Goal: Task Accomplishment & Management: Manage account settings

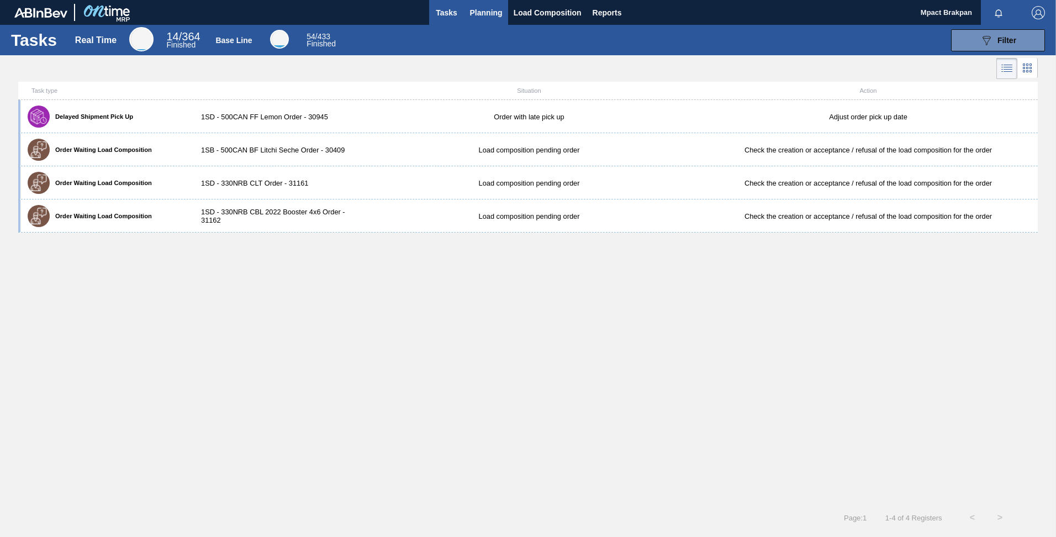
click at [486, 15] on span "Planning" at bounding box center [486, 12] width 33 height 13
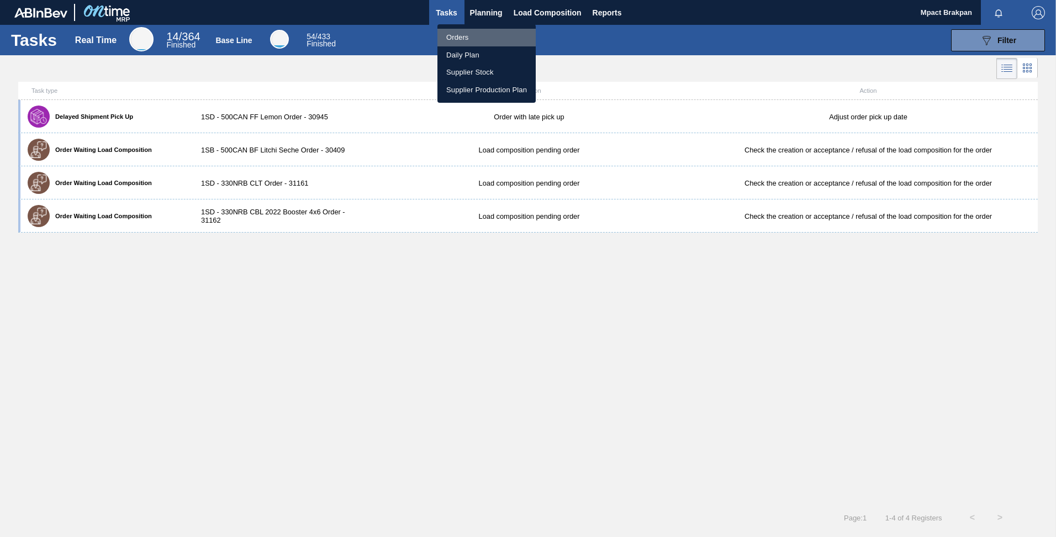
click at [456, 33] on li "Orders" at bounding box center [487, 38] width 98 height 18
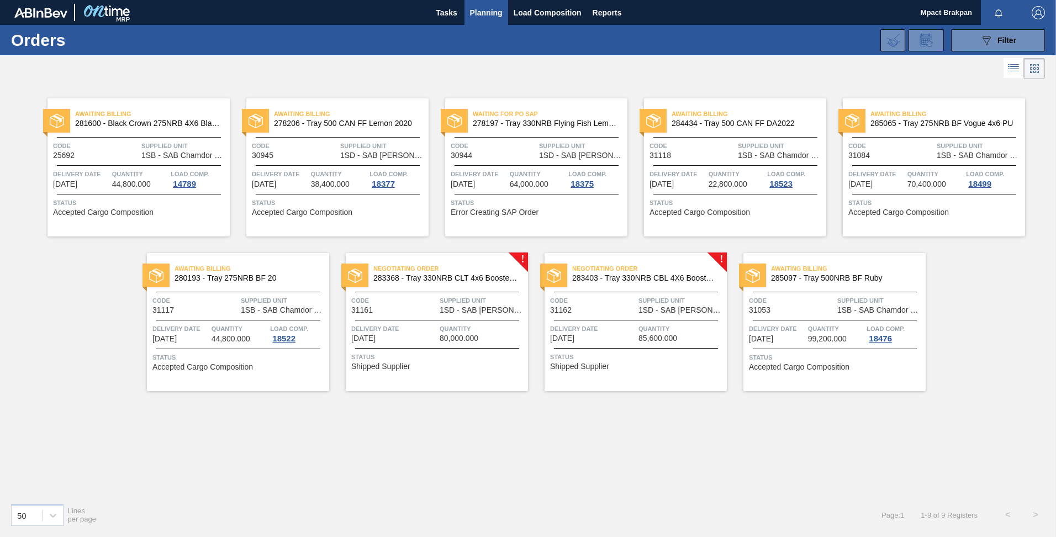
click at [384, 280] on span "283368 - Tray 330NRB CLT 4x6 Booster 1 V2" at bounding box center [446, 278] width 146 height 8
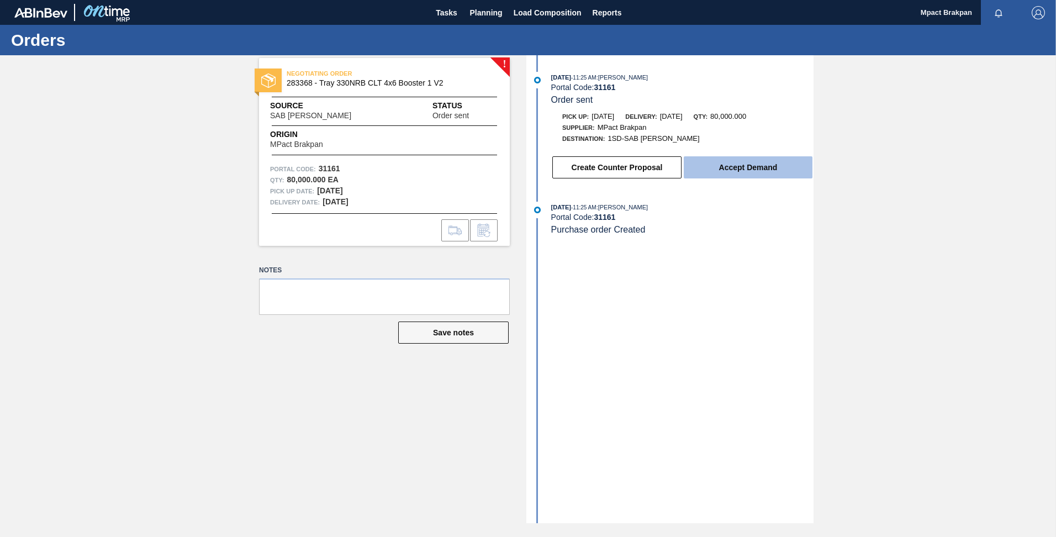
click at [734, 167] on button "Accept Demand" at bounding box center [748, 167] width 129 height 22
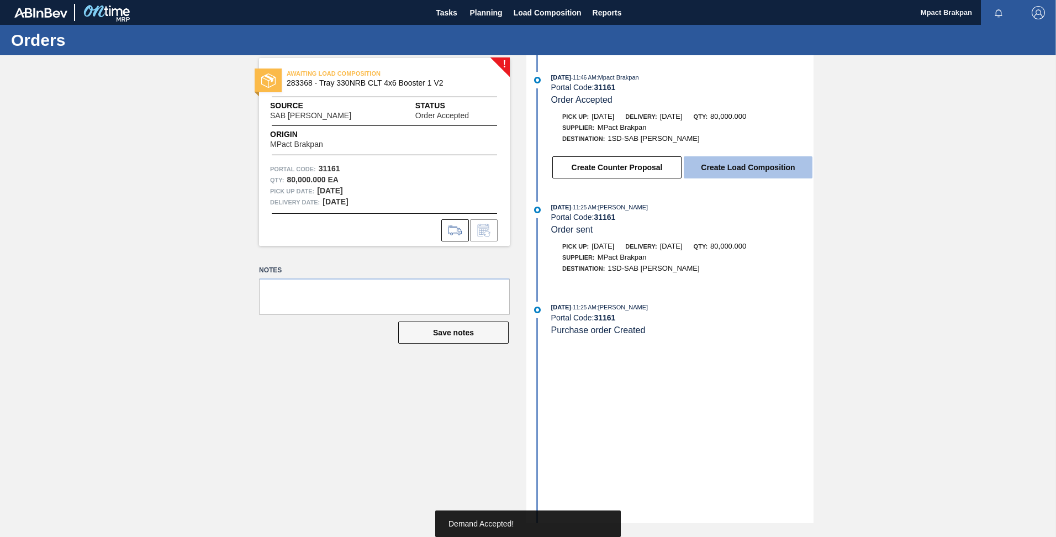
click at [725, 166] on button "Create Load Composition" at bounding box center [748, 167] width 129 height 22
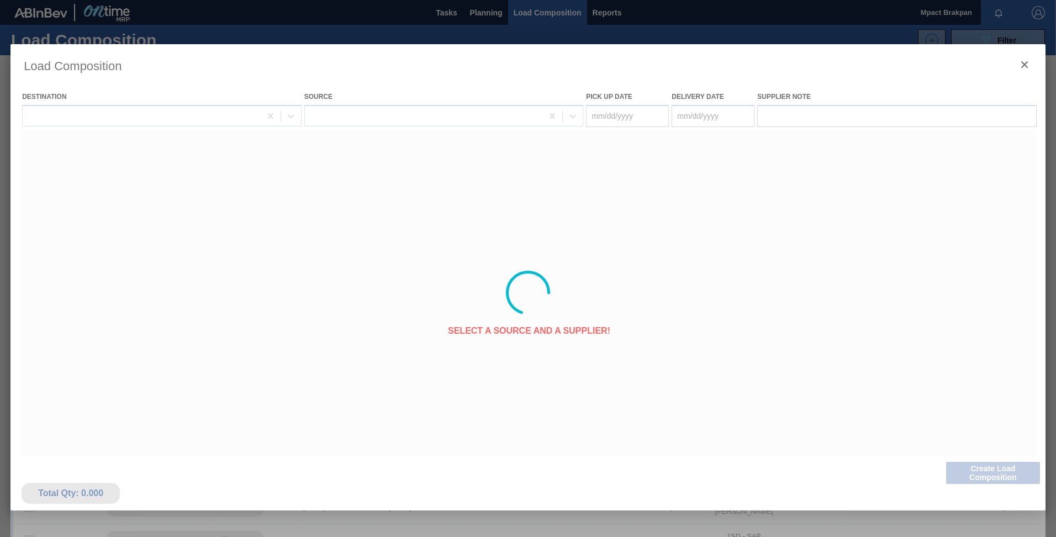
type Date "[DATE]"
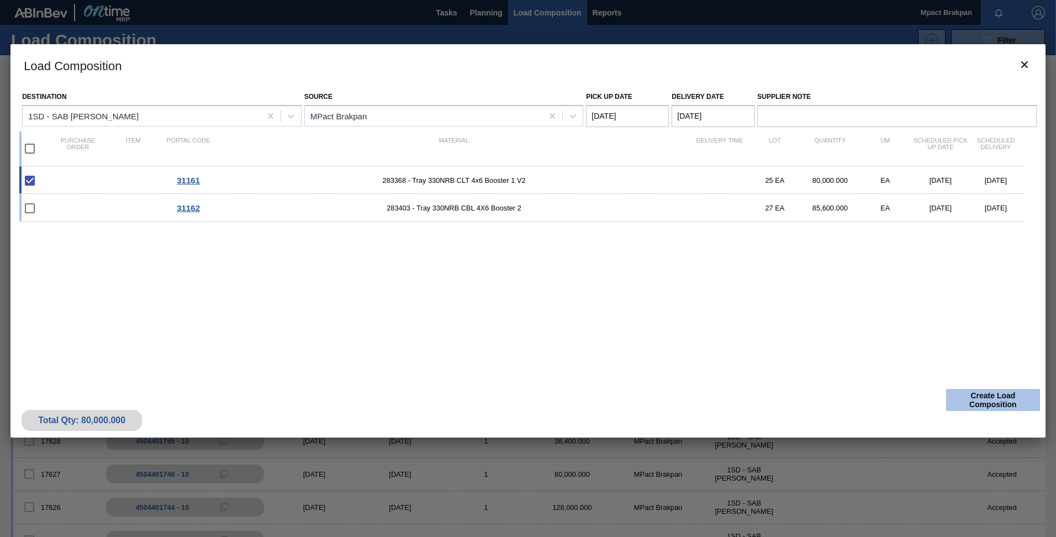
click at [977, 394] on button "Create Load Composition" at bounding box center [993, 400] width 94 height 22
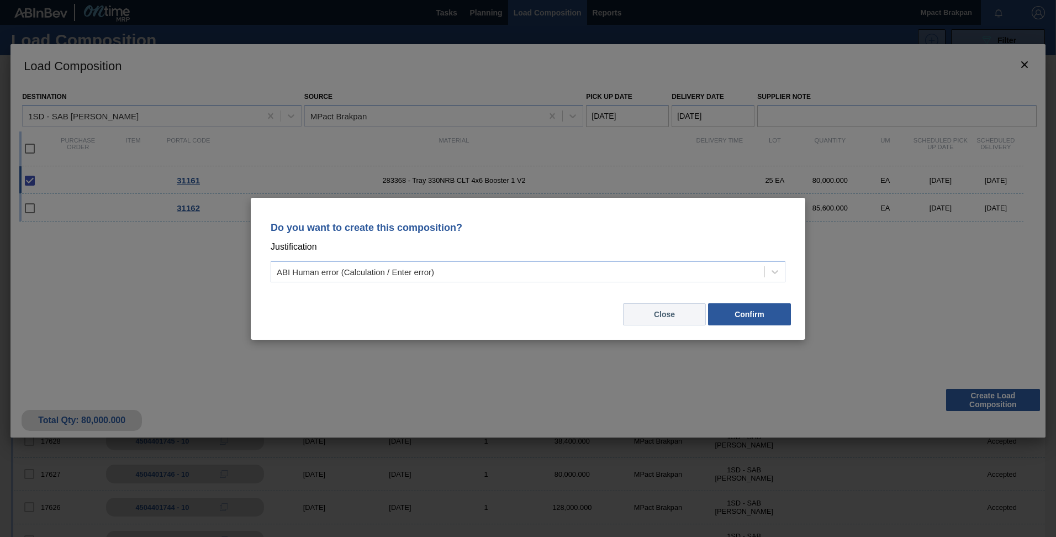
click at [651, 313] on button "Close" at bounding box center [664, 314] width 83 height 22
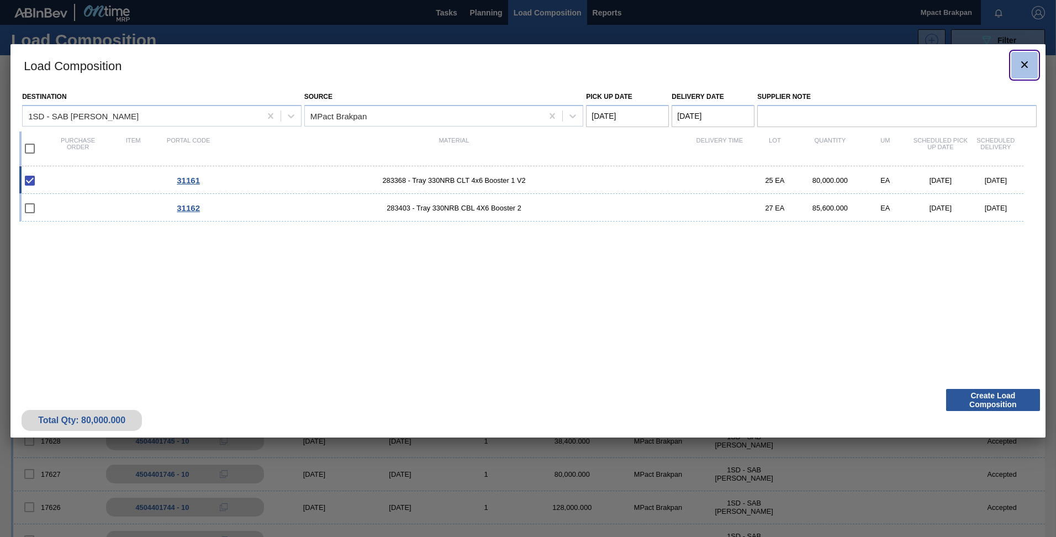
click at [1026, 60] on icon "botão de ícone" at bounding box center [1024, 64] width 13 height 13
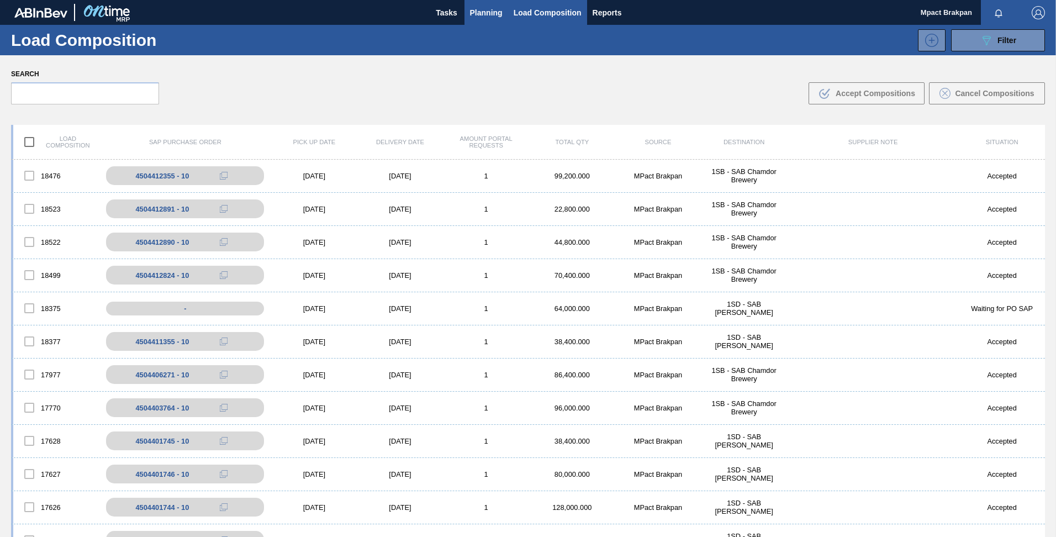
click at [486, 9] on span "Planning" at bounding box center [486, 12] width 33 height 13
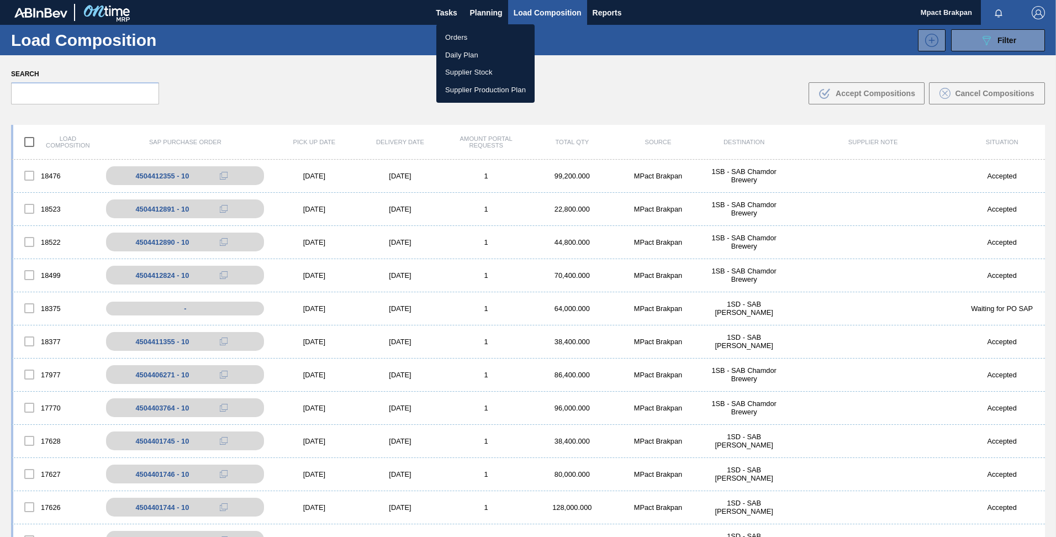
click at [456, 38] on li "Orders" at bounding box center [485, 38] width 98 height 18
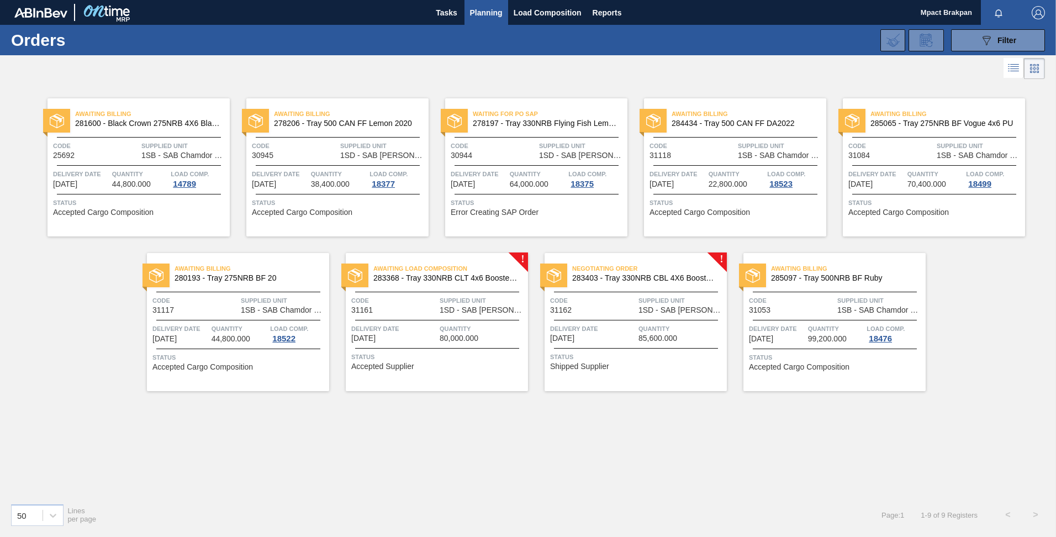
click at [618, 273] on span "Negotiating Order" at bounding box center [649, 268] width 155 height 11
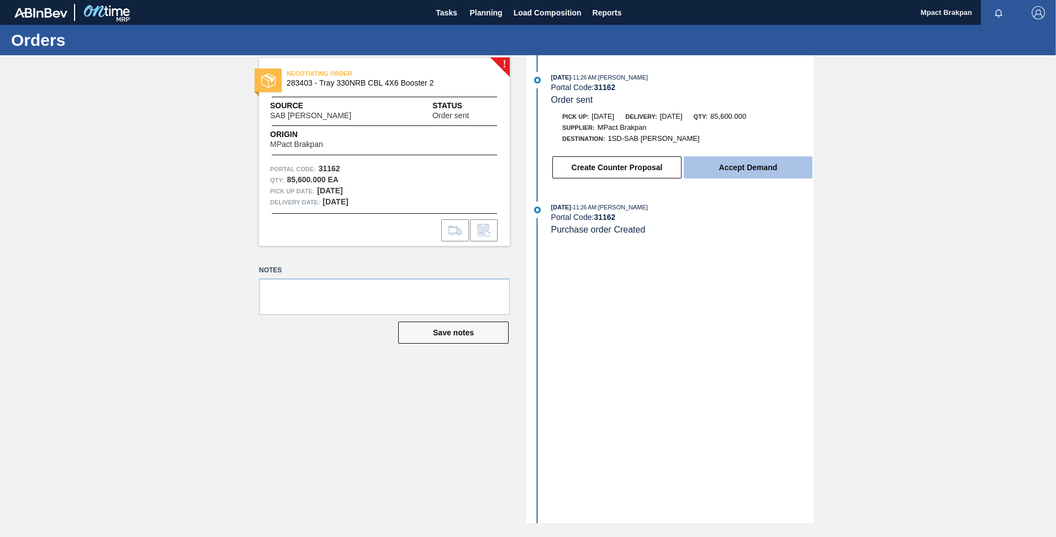
click at [735, 168] on button "Accept Demand" at bounding box center [748, 167] width 129 height 22
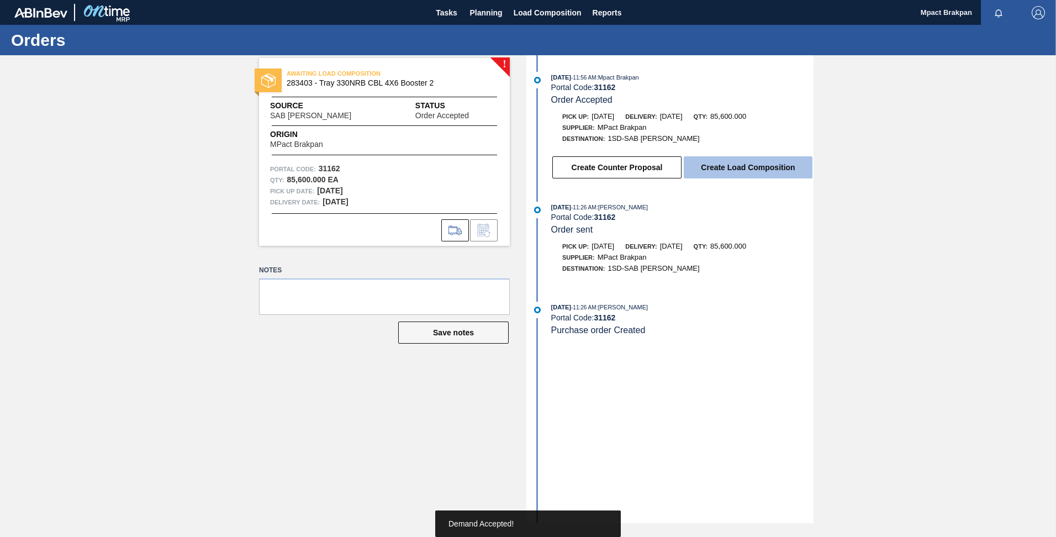
click at [723, 168] on button "Create Load Composition" at bounding box center [748, 167] width 129 height 22
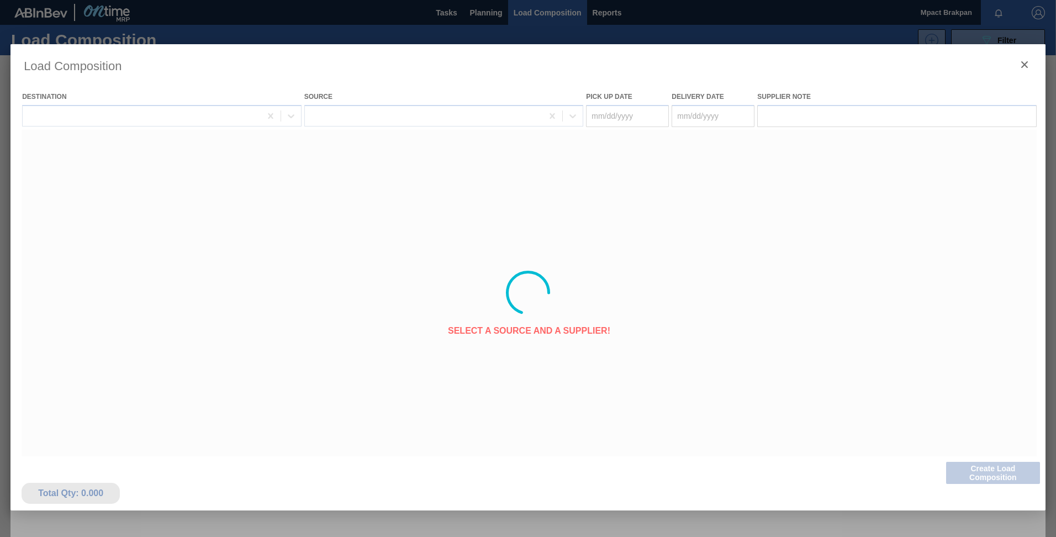
type Date "[DATE]"
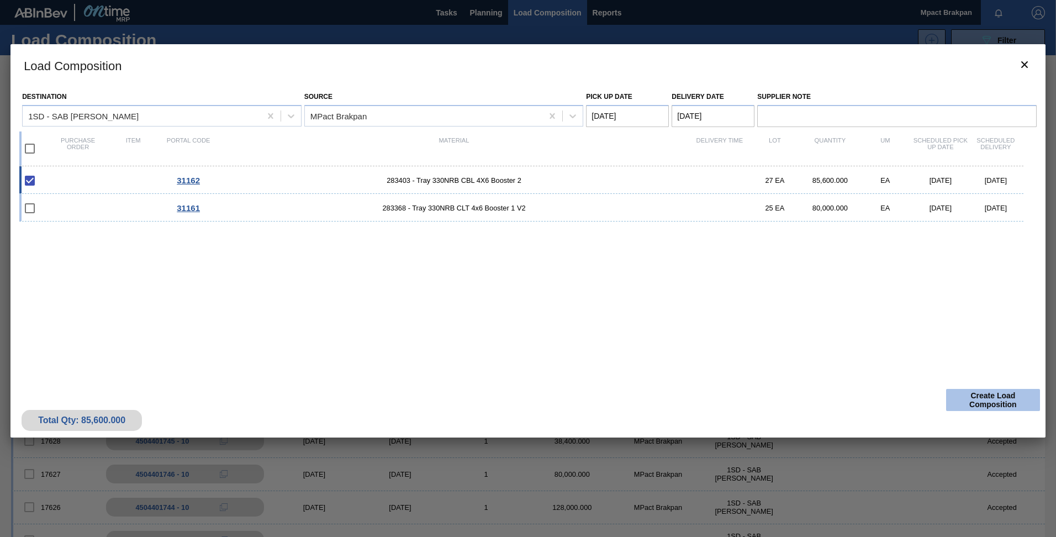
click at [976, 396] on button "Create Load Composition" at bounding box center [993, 400] width 94 height 22
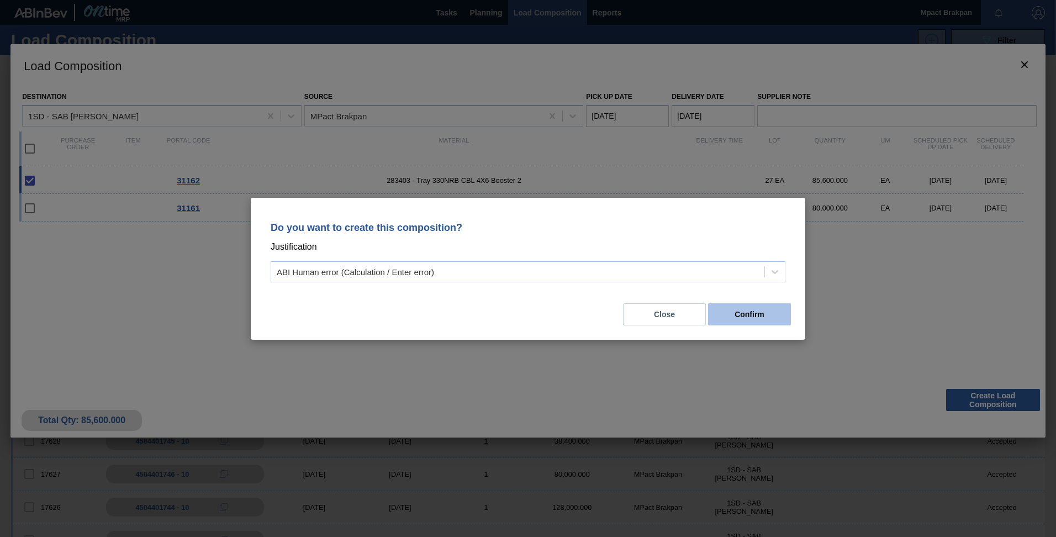
click at [745, 308] on button "Confirm" at bounding box center [749, 314] width 83 height 22
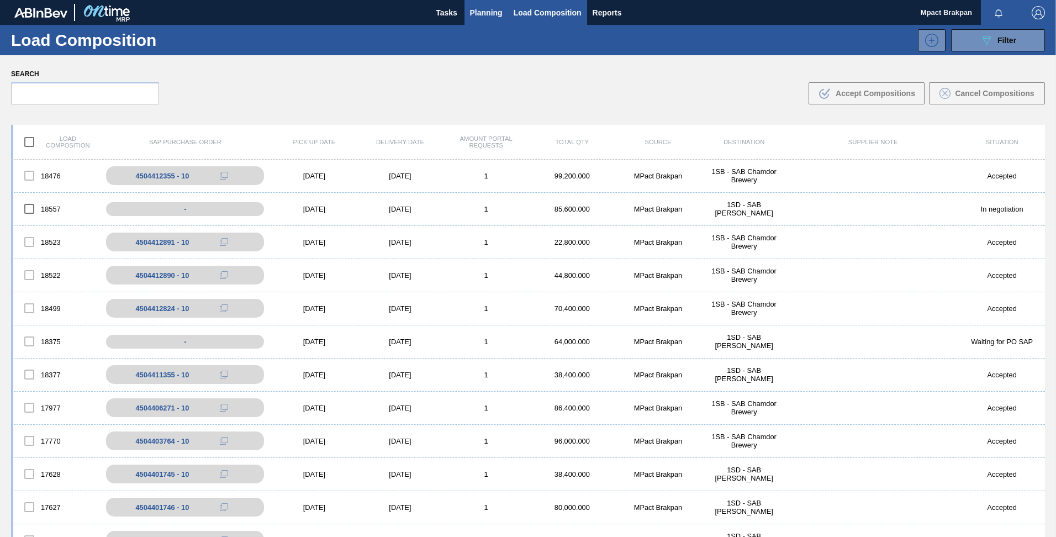
click at [480, 13] on span "Planning" at bounding box center [486, 12] width 33 height 13
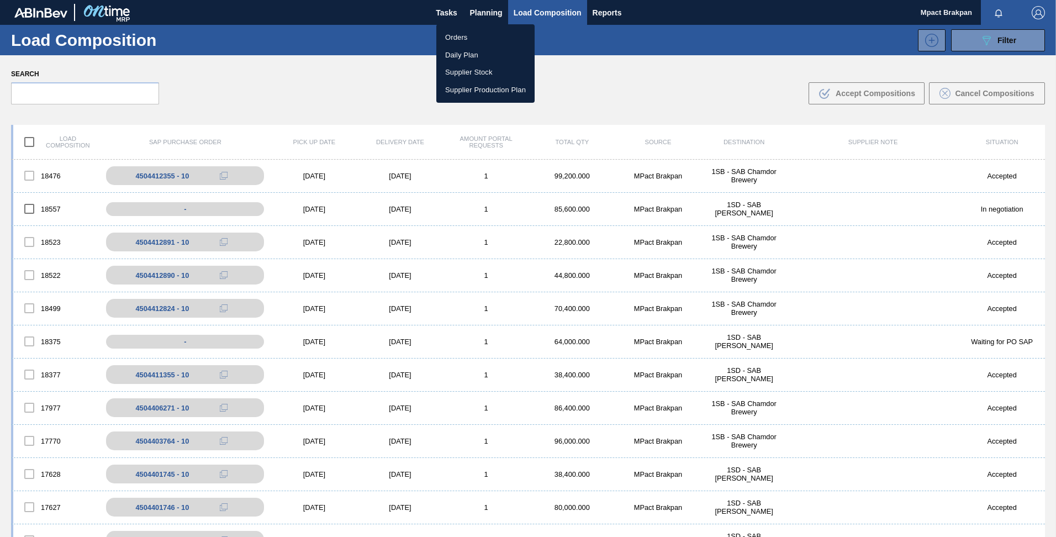
click at [462, 35] on li "Orders" at bounding box center [485, 38] width 98 height 18
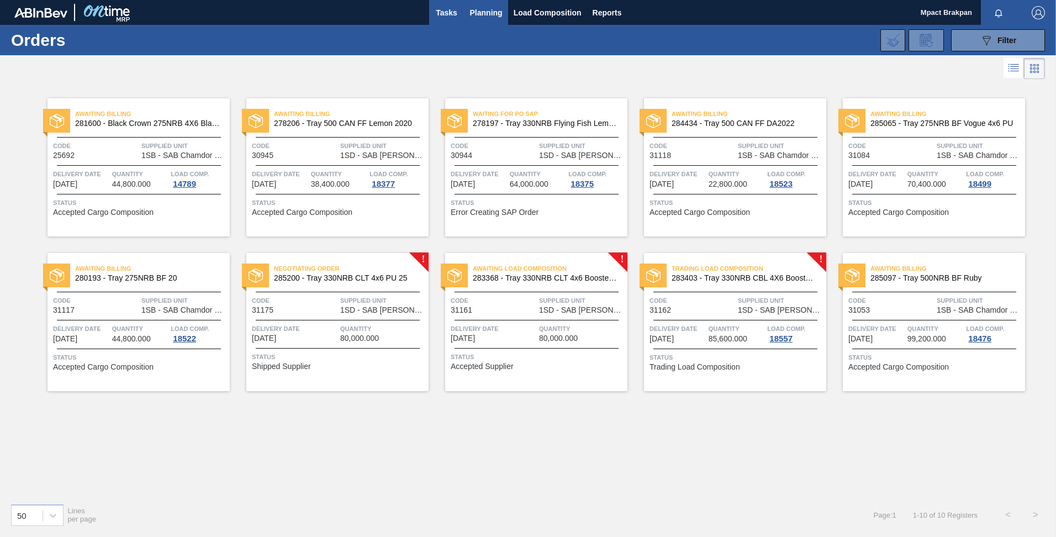
click at [449, 14] on span "Tasks" at bounding box center [447, 12] width 24 height 13
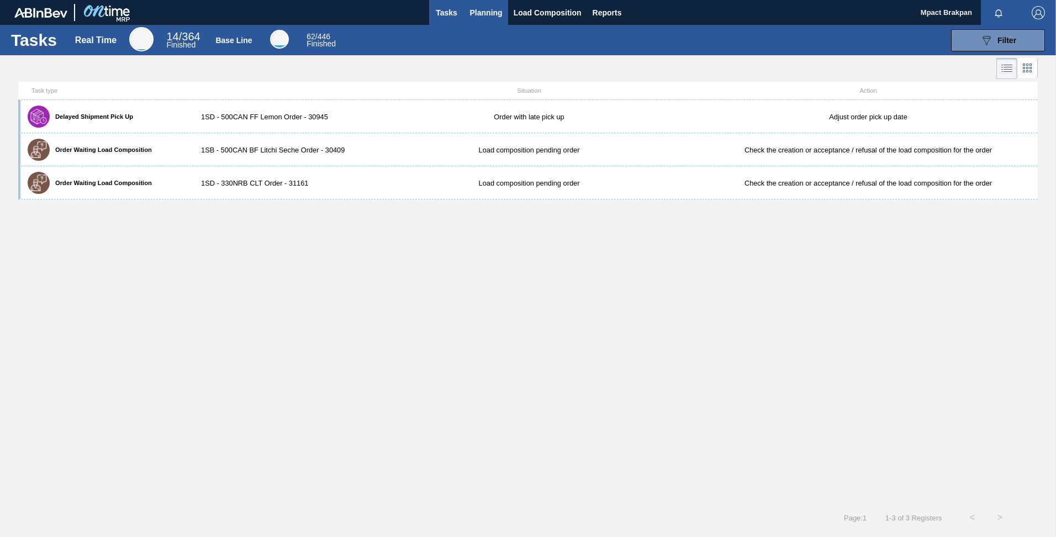
click at [500, 12] on span "Planning" at bounding box center [486, 12] width 33 height 13
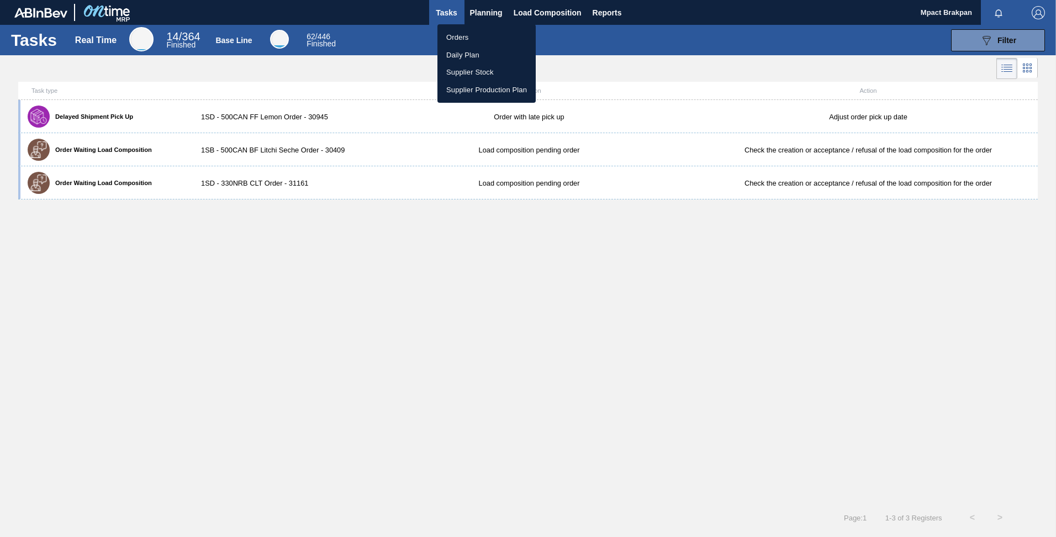
click at [456, 35] on li "Orders" at bounding box center [487, 38] width 98 height 18
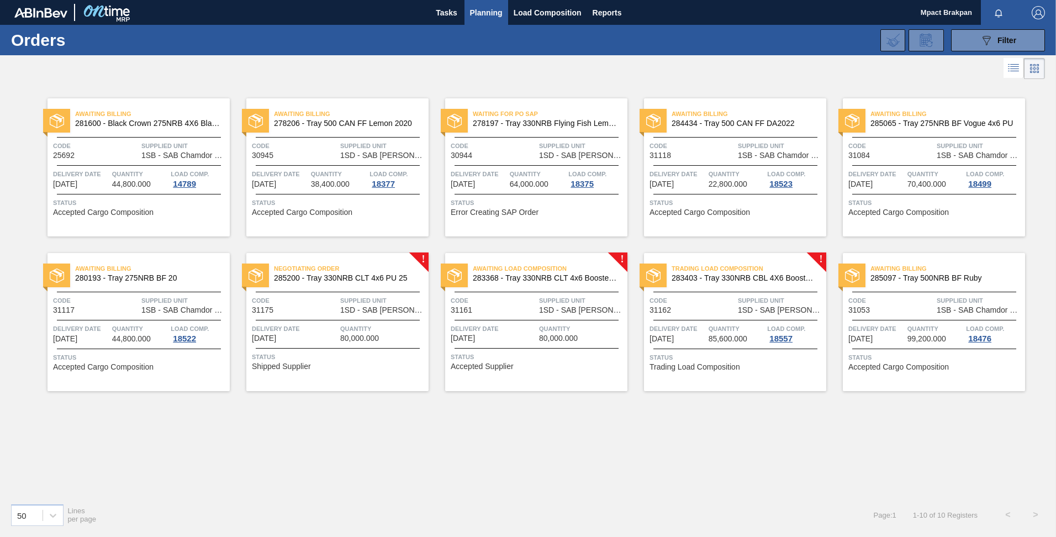
click at [314, 277] on span "285200 - Tray 330NRB CLT 4x6 PU 25" at bounding box center [347, 278] width 146 height 8
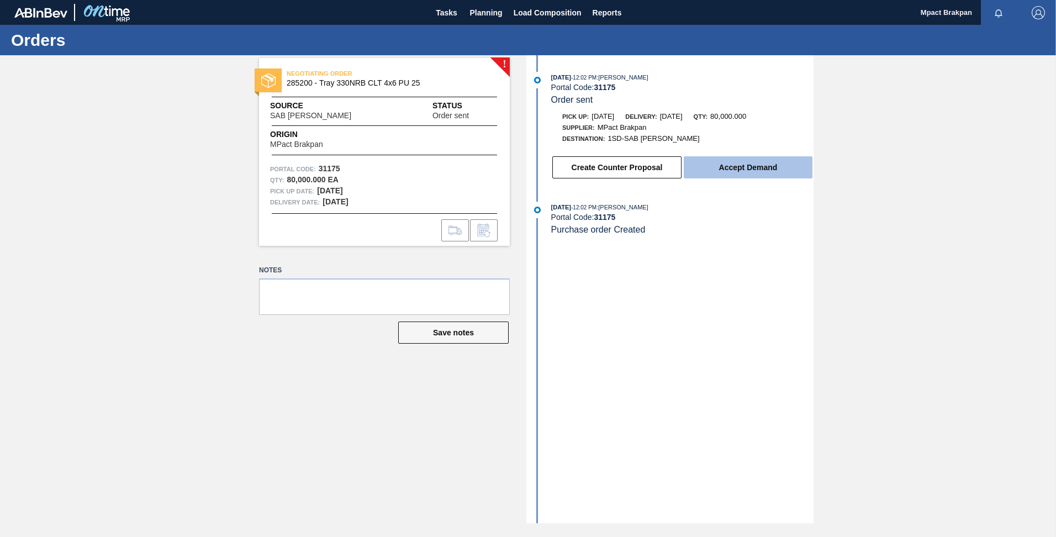
click at [735, 168] on button "Accept Demand" at bounding box center [748, 167] width 129 height 22
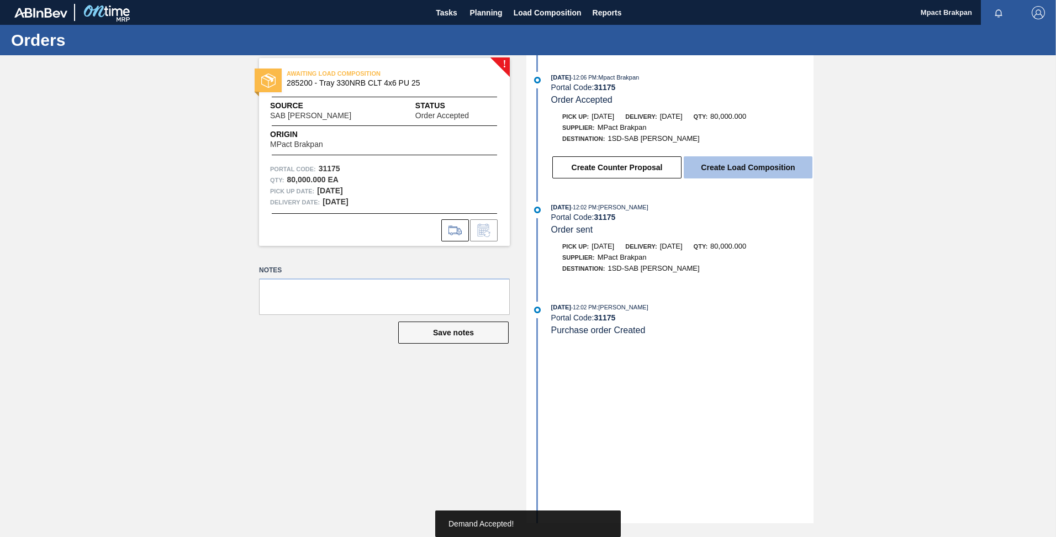
click at [714, 161] on button "Create Load Composition" at bounding box center [748, 167] width 129 height 22
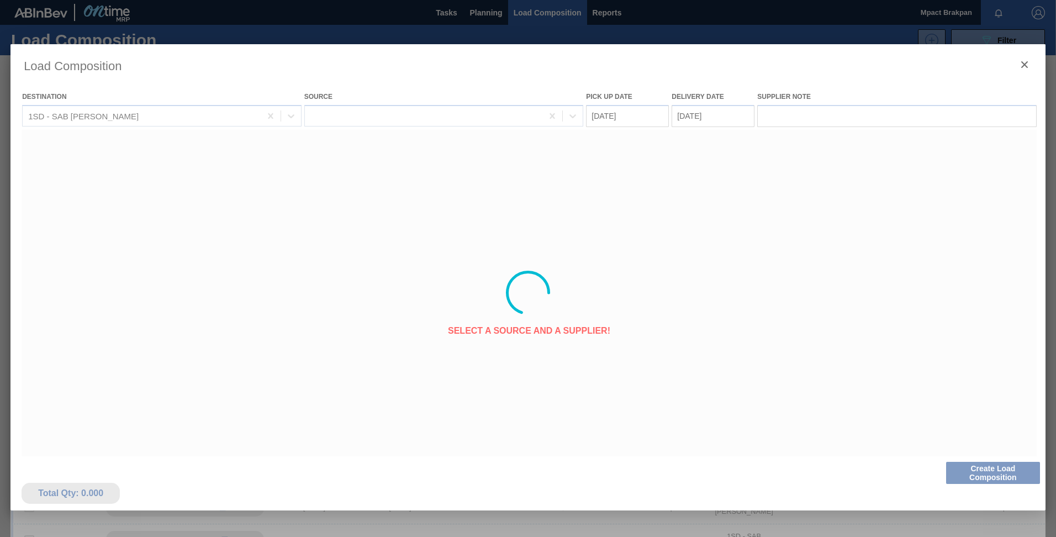
type Date "[DATE]"
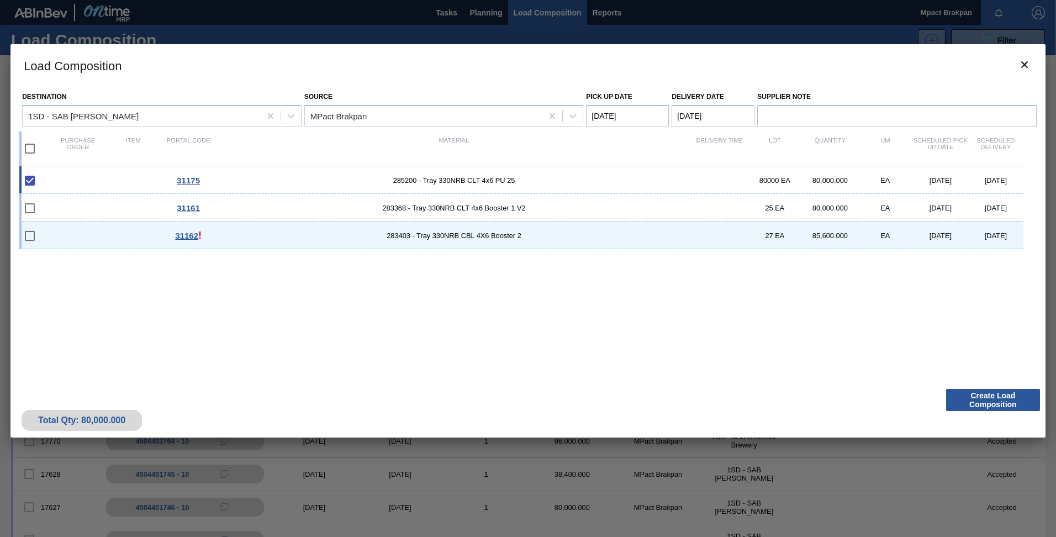
click at [786, 178] on div "80000 EA" at bounding box center [774, 180] width 55 height 8
checkbox input "false"
click at [786, 178] on div "80000 EA" at bounding box center [774, 180] width 55 height 8
type Date "[DATE]"
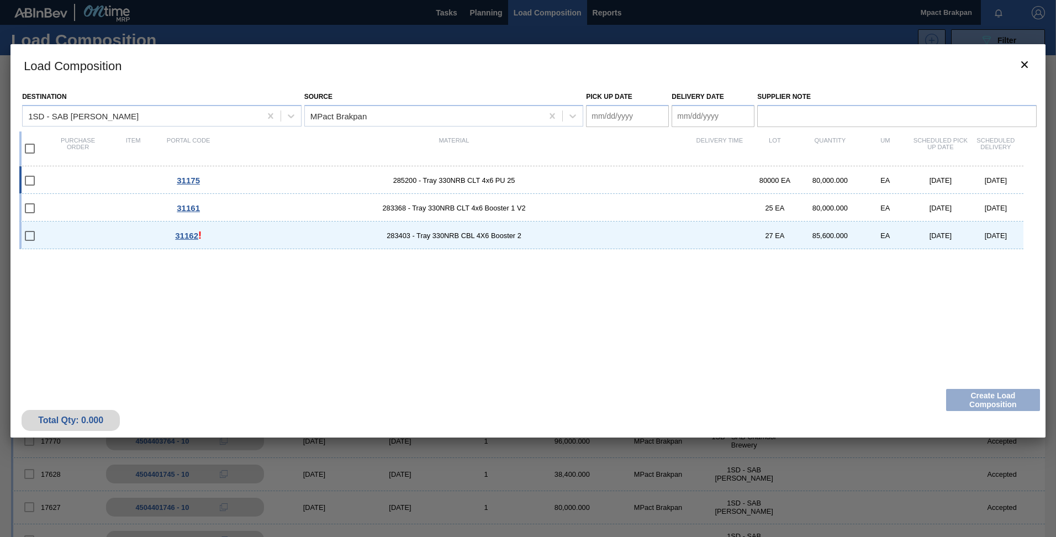
checkbox input "true"
click at [972, 398] on button "Create Load Composition" at bounding box center [993, 400] width 94 height 22
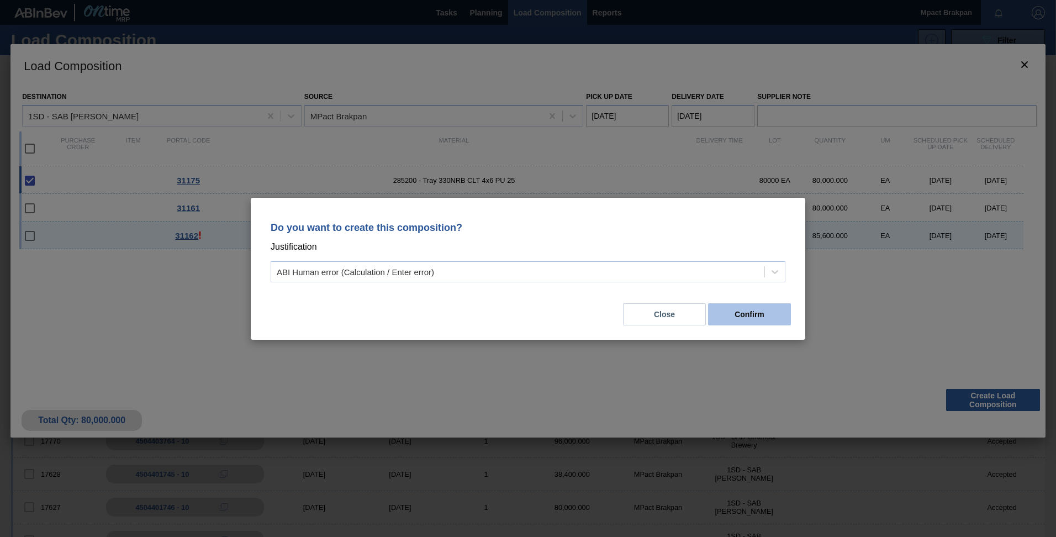
click at [763, 316] on button "Confirm" at bounding box center [749, 314] width 83 height 22
